Goal: Check status: Check status

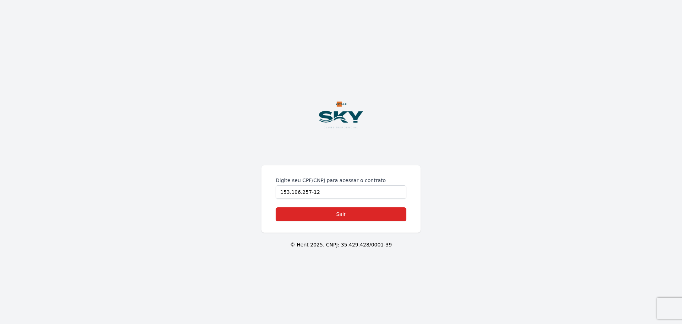
click at [258, 198] on div "Digite seu CPF/CNPJ para acessar o contrato 153.106.257-12 Sair © Hent 2025. CN…" at bounding box center [341, 162] width 682 height 324
click at [341, 126] on img at bounding box center [341, 115] width 78 height 78
click at [342, 116] on img at bounding box center [341, 115] width 78 height 78
click at [321, 212] on link "Sair" at bounding box center [341, 214] width 131 height 14
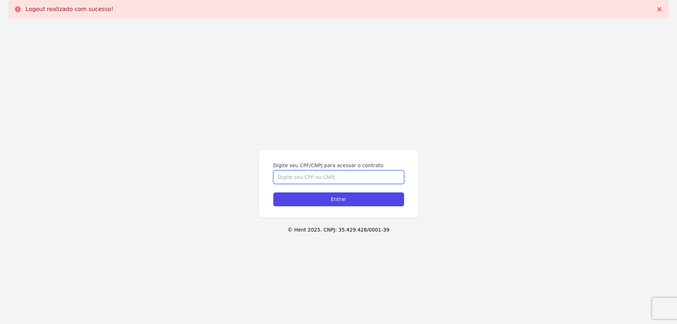
click at [341, 179] on input "Digite seu CPF/CNPJ para acessar o contrato" at bounding box center [338, 176] width 131 height 13
type input "15310625712"
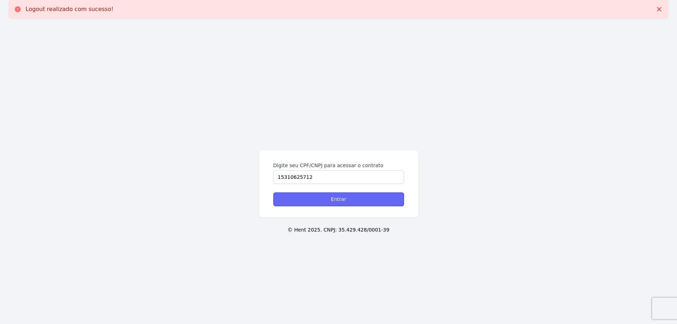
click at [345, 197] on input "Entrar" at bounding box center [338, 199] width 131 height 14
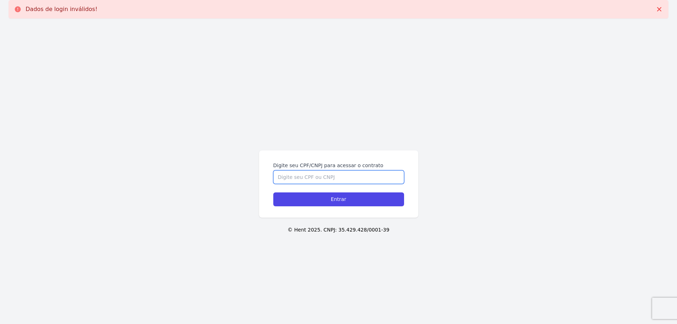
click at [335, 179] on input "Digite seu CPF/CNPJ para acessar o contrato" at bounding box center [338, 176] width 131 height 13
type input "15310625712"
click at [273, 192] on input "Entrar" at bounding box center [338, 199] width 131 height 14
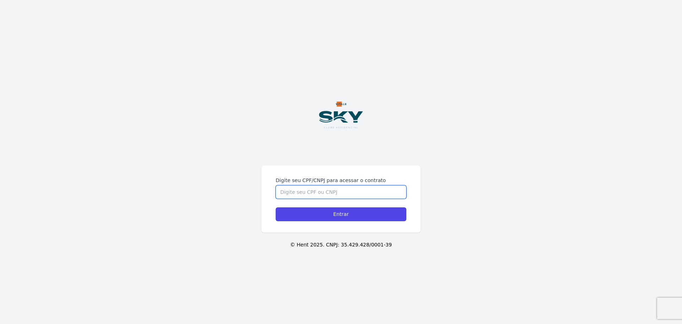
click at [320, 189] on input "Digite seu CPF/CNPJ para acessar o contrato" at bounding box center [341, 191] width 131 height 13
type input "15310625712"
click at [276, 207] on input "Entrar" at bounding box center [341, 214] width 131 height 14
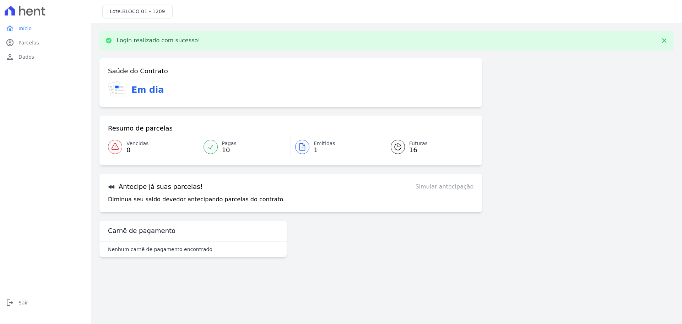
click at [412, 149] on span "16" at bounding box center [418, 150] width 18 height 6
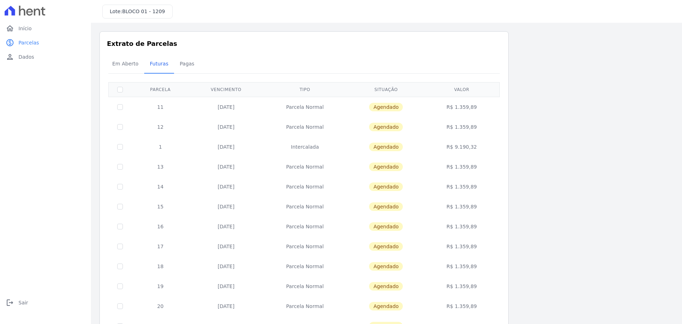
click at [117, 110] on td at bounding box center [120, 107] width 23 height 20
click at [117, 106] on input "checkbox" at bounding box center [120, 107] width 6 height 6
checkbox input "true"
click at [117, 110] on input "checkbox" at bounding box center [120, 107] width 6 height 6
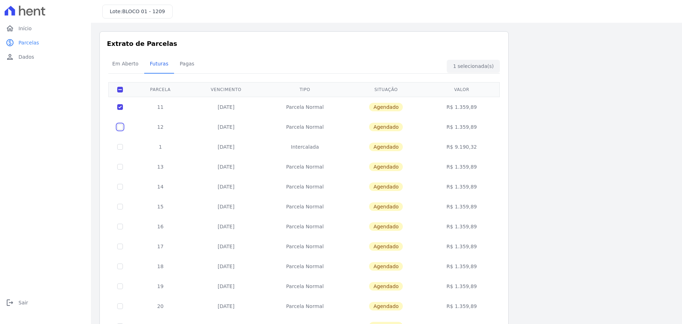
checkbox input "true"
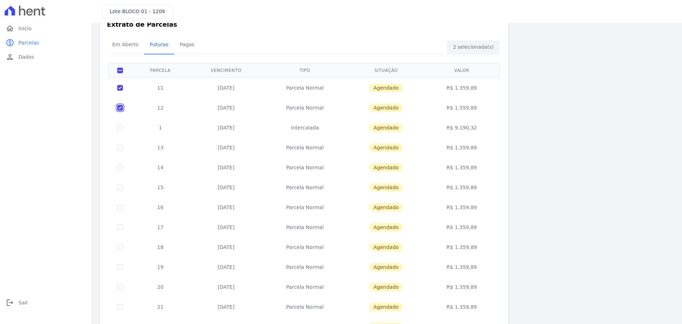
scroll to position [17, 0]
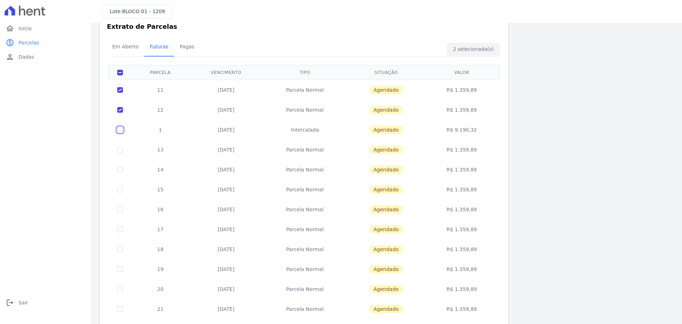
click at [119, 93] on input "checkbox" at bounding box center [120, 90] width 6 height 6
checkbox input "true"
click at [127, 46] on span "Em Aberto" at bounding box center [125, 46] width 35 height 14
